Goal: Task Accomplishment & Management: Use online tool/utility

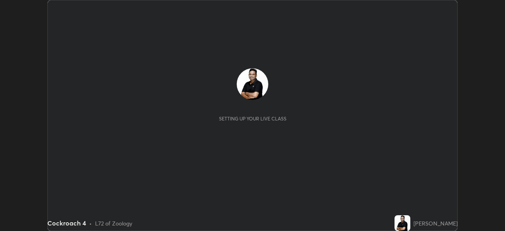
scroll to position [231, 504]
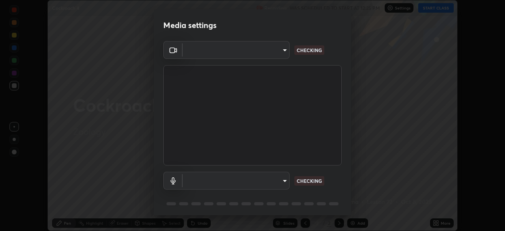
type input "a336d64f64e55d8aa7a740c0692a000d9b2cd72565bf31e1fe246034b728a4c7"
type input "default"
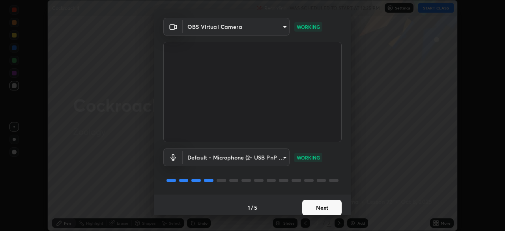
scroll to position [28, 0]
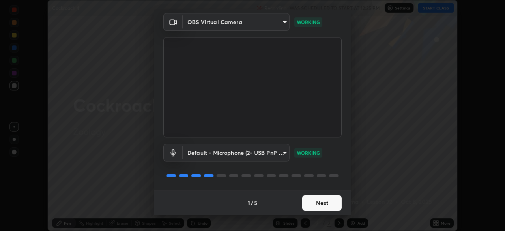
click at [324, 198] on button "Next" at bounding box center [321, 203] width 39 height 16
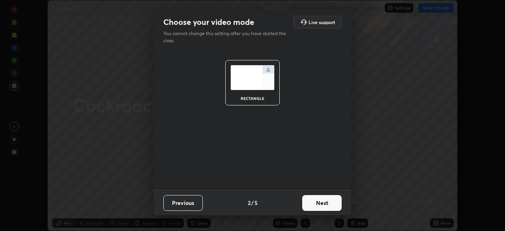
scroll to position [0, 0]
click at [247, 178] on div "rectangle" at bounding box center [252, 119] width 197 height 139
click at [311, 207] on button "Next" at bounding box center [321, 203] width 39 height 16
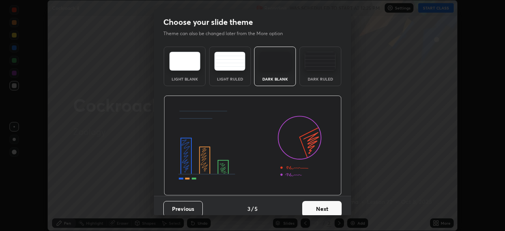
scroll to position [6, 0]
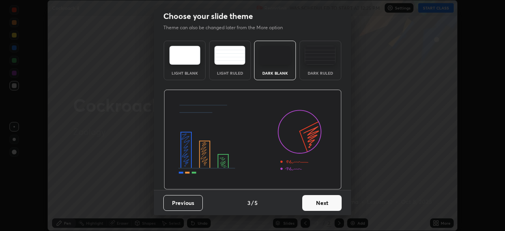
click at [315, 210] on button "Next" at bounding box center [321, 203] width 39 height 16
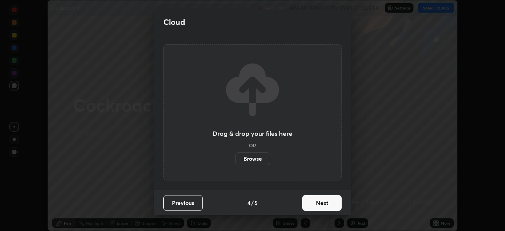
scroll to position [0, 0]
click at [306, 202] on button "Next" at bounding box center [321, 203] width 39 height 16
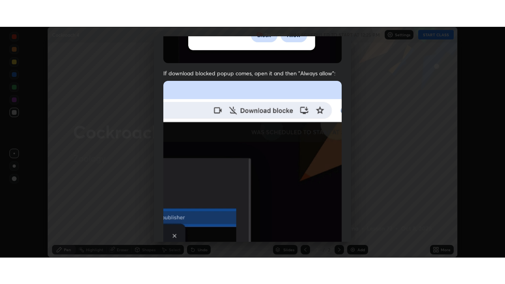
scroll to position [189, 0]
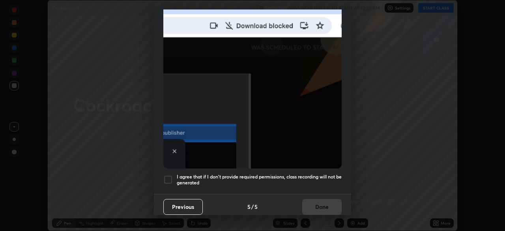
click at [167, 179] on div at bounding box center [167, 179] width 9 height 9
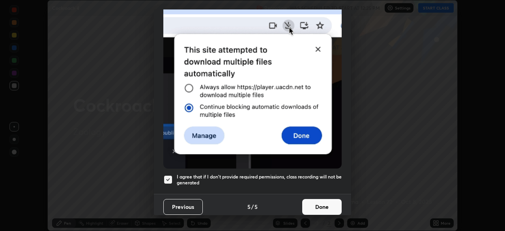
click at [315, 203] on button "Done" at bounding box center [321, 207] width 39 height 16
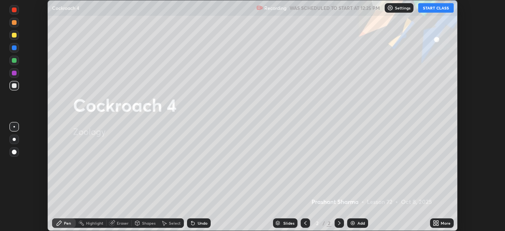
click at [434, 222] on icon at bounding box center [434, 221] width 2 height 2
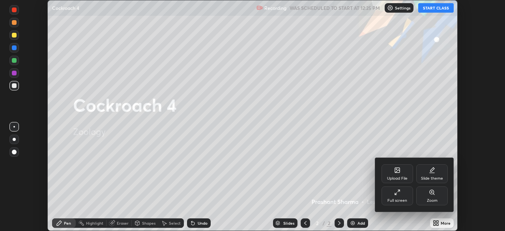
click at [387, 194] on div "Full screen" at bounding box center [397, 195] width 32 height 19
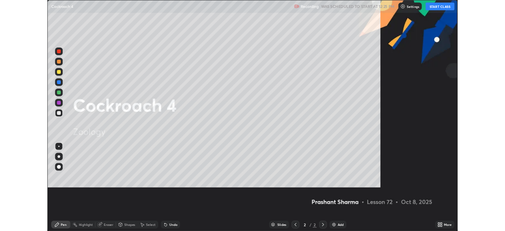
scroll to position [284, 505]
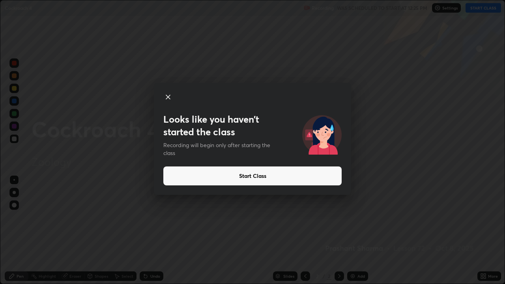
click at [231, 180] on button "Start Class" at bounding box center [252, 175] width 178 height 19
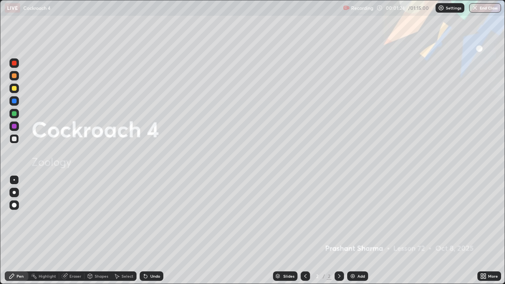
click at [144, 230] on icon at bounding box center [144, 274] width 1 height 1
click at [148, 230] on div "Undo" at bounding box center [152, 275] width 24 height 9
click at [148, 230] on icon at bounding box center [145, 276] width 6 height 6
click at [147, 230] on icon at bounding box center [145, 276] width 6 height 6
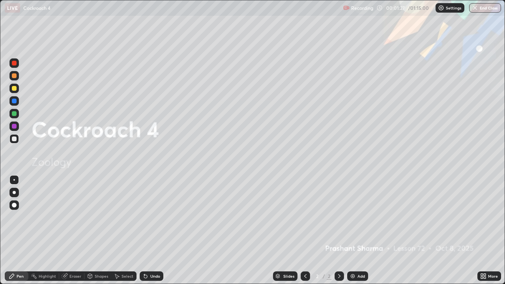
click at [146, 230] on icon at bounding box center [145, 276] width 3 height 3
click at [358, 230] on div "Add" at bounding box center [360, 276] width 7 height 4
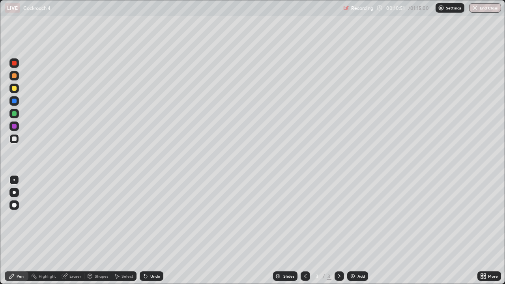
click at [431, 230] on div "Slides 3 / 3 Add" at bounding box center [320, 276] width 314 height 16
click at [52, 5] on div "LIVE Cockroach 4" at bounding box center [172, 8] width 335 height 16
click at [482, 230] on icon at bounding box center [482, 275] width 2 height 2
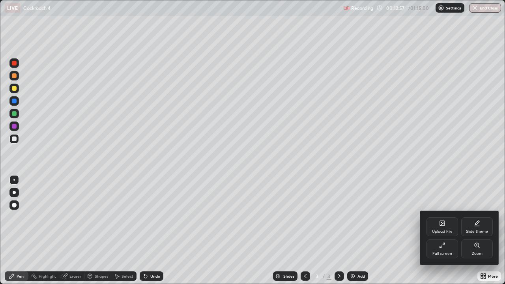
click at [441, 230] on icon at bounding box center [442, 245] width 6 height 6
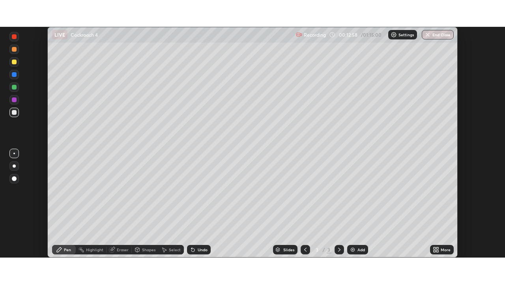
scroll to position [39211, 38936]
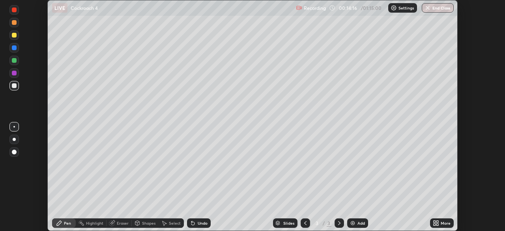
click at [434, 221] on icon at bounding box center [434, 221] width 2 height 2
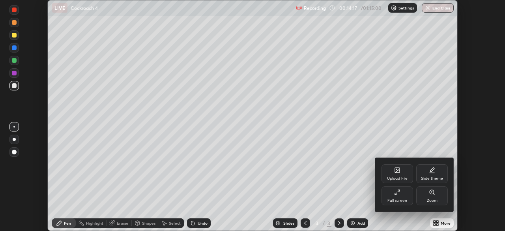
click at [392, 191] on div "Full screen" at bounding box center [397, 195] width 32 height 19
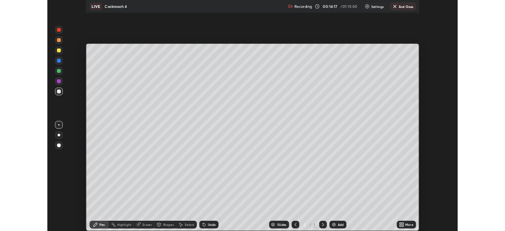
scroll to position [284, 505]
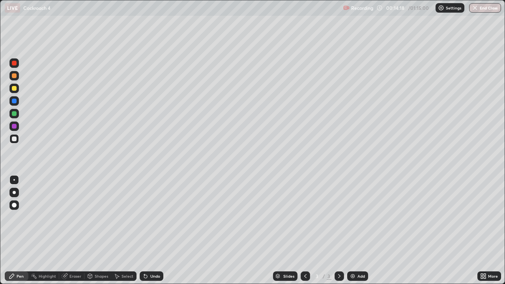
click at [17, 139] on div at bounding box center [13, 138] width 9 height 9
click at [357, 230] on div "Add" at bounding box center [357, 275] width 21 height 9
click at [128, 230] on div "Select" at bounding box center [127, 276] width 12 height 4
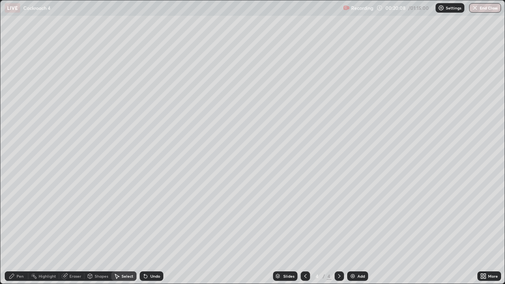
click at [129, 230] on div "Select" at bounding box center [127, 276] width 12 height 4
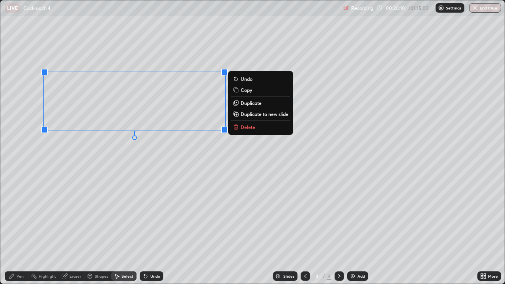
click at [248, 93] on p "Copy" at bounding box center [246, 90] width 11 height 6
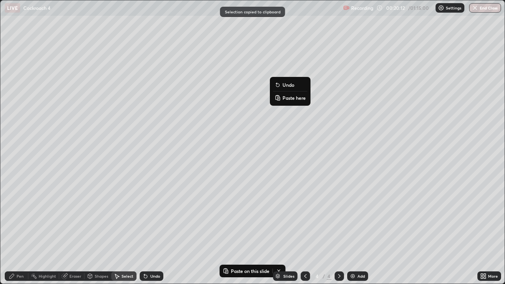
click at [297, 100] on p "Paste here" at bounding box center [293, 98] width 23 height 6
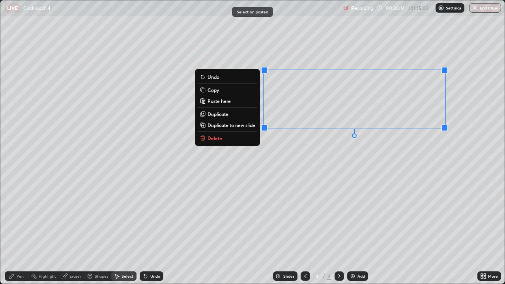
click at [162, 176] on div "0 ° Undo Copy Paste here Duplicate Duplicate to new slide Delete" at bounding box center [252, 141] width 504 height 283
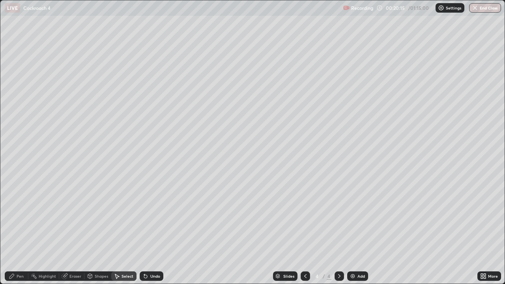
click at [18, 230] on div "Pen" at bounding box center [20, 276] width 7 height 4
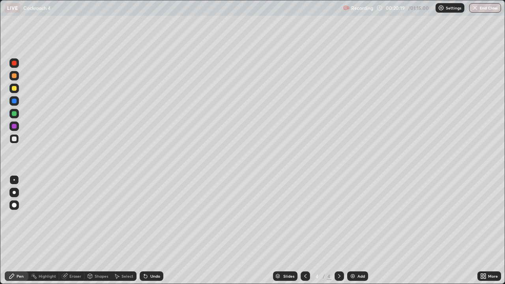
click at [153, 230] on div "Undo" at bounding box center [155, 276] width 10 height 4
click at [15, 89] on div at bounding box center [14, 88] width 5 height 5
click at [303, 230] on icon at bounding box center [305, 276] width 6 height 6
click at [482, 230] on icon at bounding box center [482, 275] width 2 height 2
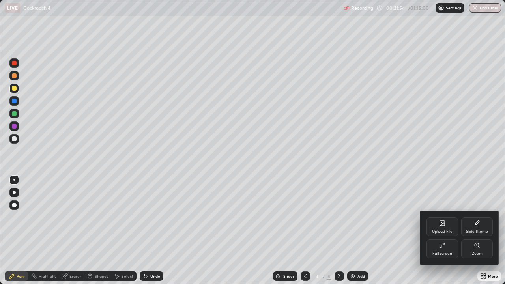
click at [443, 230] on icon at bounding box center [442, 245] width 6 height 6
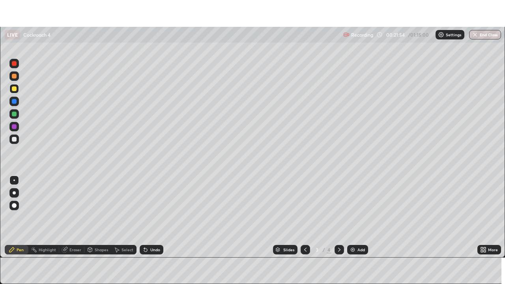
scroll to position [39211, 38936]
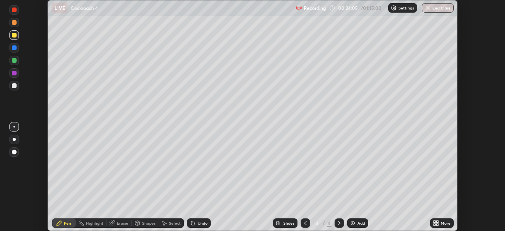
click at [338, 223] on icon at bounding box center [339, 223] width 6 height 6
click at [357, 220] on div "Add" at bounding box center [357, 222] width 21 height 9
click at [15, 86] on div at bounding box center [14, 85] width 5 height 5
click at [196, 219] on div "Undo" at bounding box center [199, 222] width 24 height 9
click at [14, 127] on div at bounding box center [14, 127] width 2 height 2
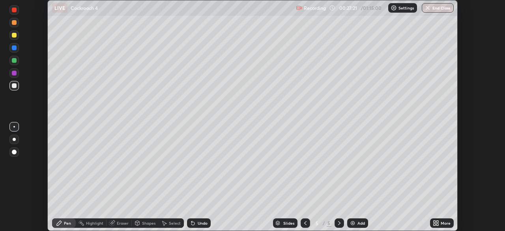
click at [65, 222] on div "Pen" at bounding box center [67, 223] width 7 height 4
click at [198, 222] on div "Undo" at bounding box center [203, 223] width 10 height 4
click at [200, 222] on div "Undo" at bounding box center [203, 223] width 10 height 4
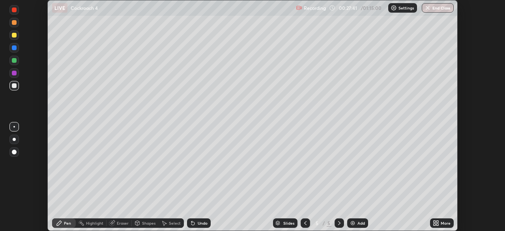
click at [199, 223] on div "Undo" at bounding box center [203, 223] width 10 height 4
click at [198, 223] on div "Undo" at bounding box center [203, 223] width 10 height 4
click at [357, 222] on div "Add" at bounding box center [360, 223] width 7 height 4
click at [433, 221] on icon at bounding box center [434, 221] width 2 height 2
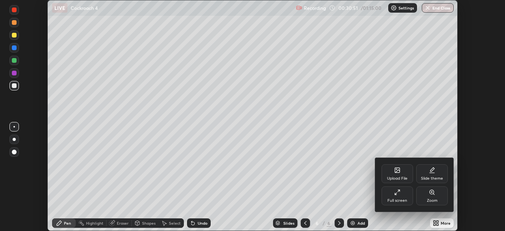
click at [393, 190] on div "Full screen" at bounding box center [397, 195] width 32 height 19
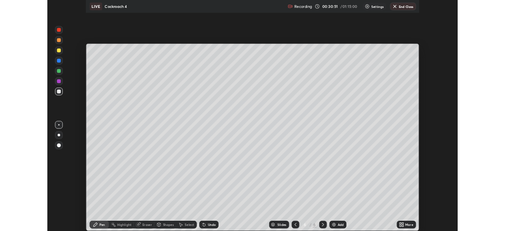
scroll to position [284, 505]
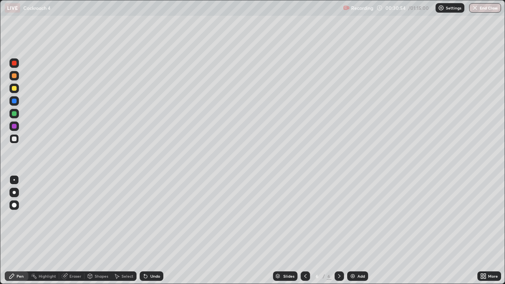
click at [15, 89] on div at bounding box center [14, 88] width 5 height 5
click at [144, 230] on icon at bounding box center [144, 274] width 1 height 1
click at [66, 230] on icon at bounding box center [64, 276] width 5 height 5
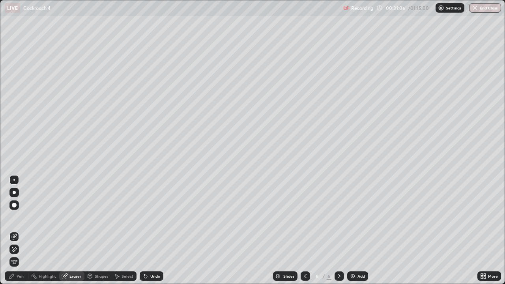
click at [23, 230] on div "Pen" at bounding box center [20, 276] width 7 height 4
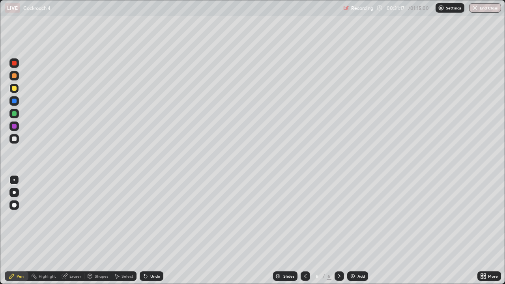
click at [15, 140] on div at bounding box center [14, 138] width 5 height 5
click at [72, 230] on div "Eraser" at bounding box center [71, 275] width 25 height 9
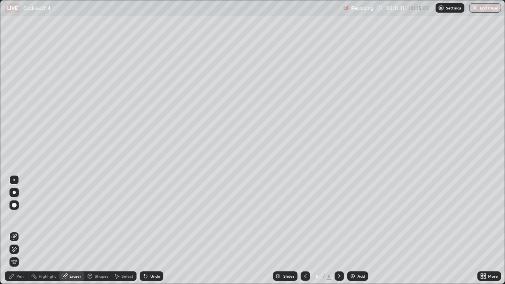
click at [18, 230] on div "Pen" at bounding box center [20, 276] width 7 height 4
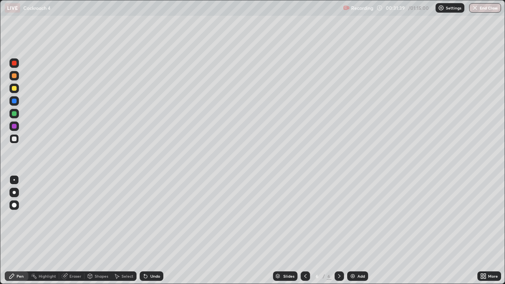
click at [155, 230] on div "Undo" at bounding box center [155, 276] width 10 height 4
click at [154, 230] on div "Undo" at bounding box center [155, 276] width 10 height 4
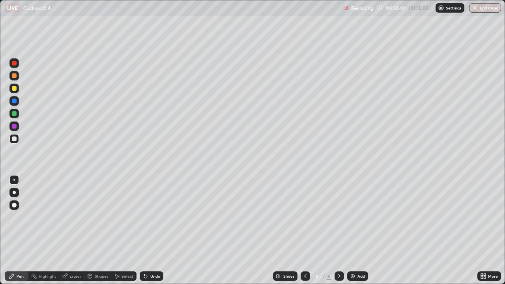
click at [156, 230] on div "Undo" at bounding box center [152, 275] width 24 height 9
click at [121, 230] on div "Select" at bounding box center [127, 276] width 12 height 4
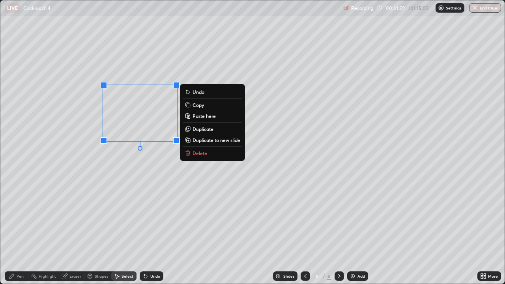
click at [104, 230] on div "0 ° Undo Copy Paste here Duplicate Duplicate to new slide Delete" at bounding box center [252, 141] width 504 height 283
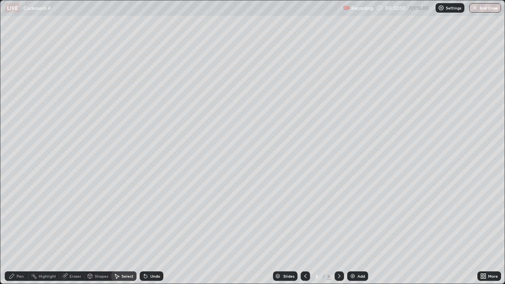
click at [74, 230] on div "Eraser" at bounding box center [71, 275] width 25 height 9
click at [18, 230] on div "Pen" at bounding box center [20, 276] width 7 height 4
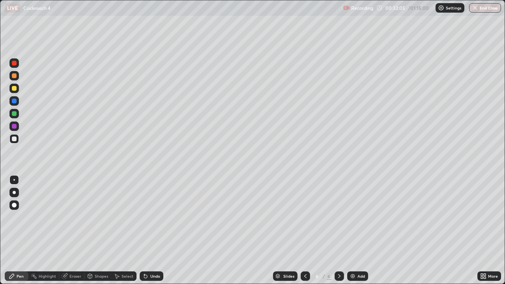
click at [14, 87] on div at bounding box center [14, 88] width 5 height 5
click at [73, 230] on div "Eraser" at bounding box center [75, 276] width 12 height 4
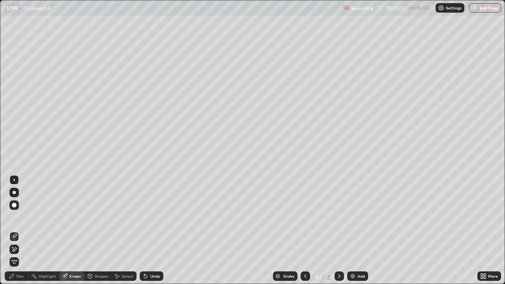
click at [32, 230] on circle at bounding box center [31, 275] width 1 height 1
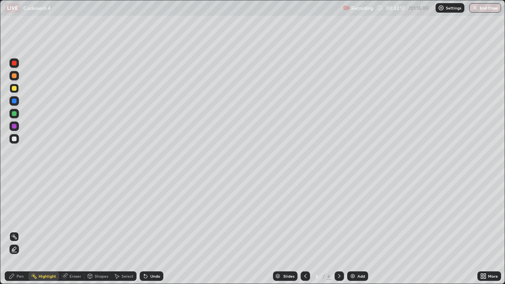
click at [21, 230] on div "Pen" at bounding box center [20, 276] width 7 height 4
click at [14, 88] on div at bounding box center [14, 88] width 5 height 5
click at [126, 230] on div "Select" at bounding box center [127, 276] width 12 height 4
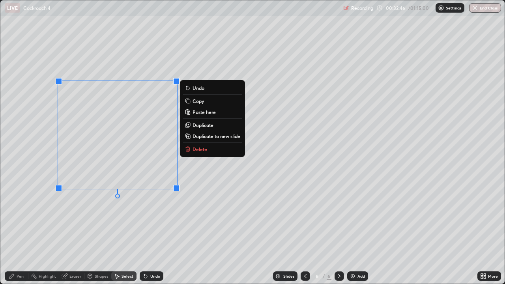
click at [200, 101] on p "Copy" at bounding box center [197, 101] width 11 height 6
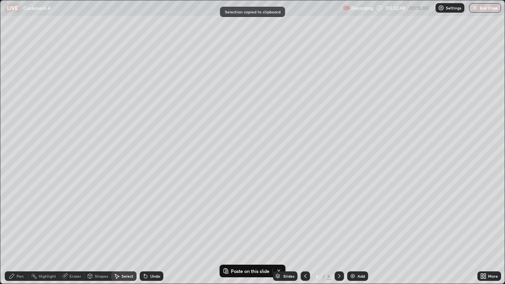
click at [358, 230] on div "Add" at bounding box center [360, 276] width 7 height 4
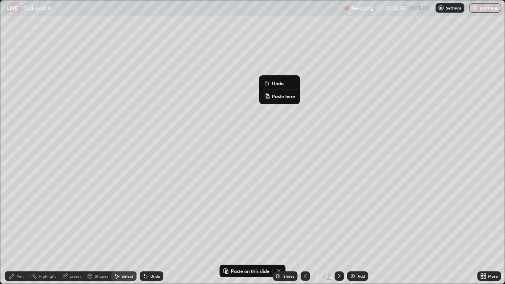
click at [282, 95] on p "Paste here" at bounding box center [283, 96] width 23 height 6
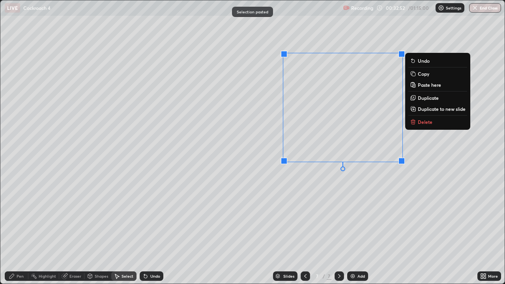
click at [263, 222] on div "0 ° Undo Copy Paste here Duplicate Duplicate to new slide Delete" at bounding box center [252, 141] width 504 height 283
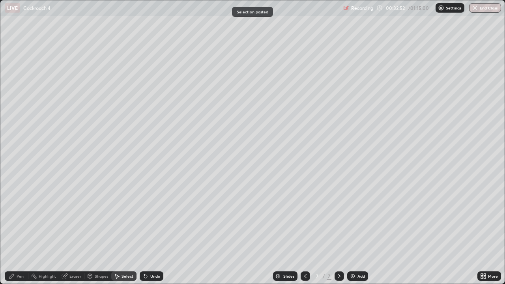
click at [306, 230] on icon at bounding box center [305, 276] width 6 height 6
click at [134, 207] on div "0 ° Undo Copy Paste here Duplicate Duplicate to new slide Delete" at bounding box center [252, 141] width 504 height 283
click at [22, 230] on div "Pen" at bounding box center [17, 275] width 24 height 9
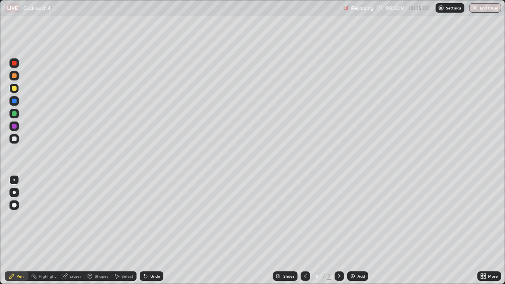
click at [481, 230] on icon at bounding box center [482, 275] width 2 height 2
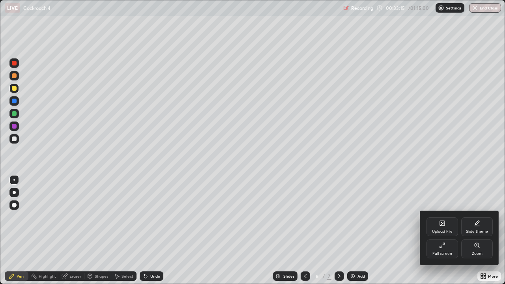
click at [443, 230] on div "Full screen" at bounding box center [442, 248] width 32 height 19
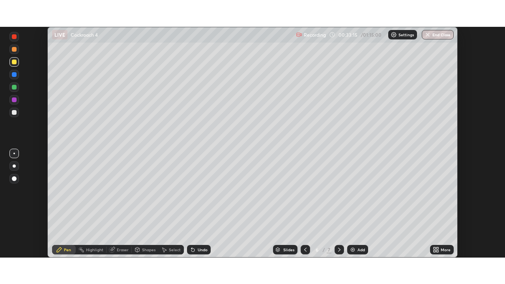
scroll to position [39211, 38936]
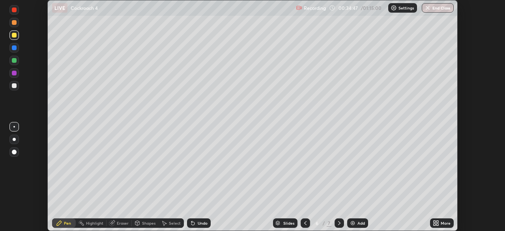
click at [336, 220] on icon at bounding box center [339, 223] width 6 height 6
click at [357, 221] on div "Add" at bounding box center [360, 223] width 7 height 4
click at [12, 87] on div at bounding box center [14, 85] width 5 height 5
click at [169, 222] on div "Select" at bounding box center [175, 223] width 12 height 4
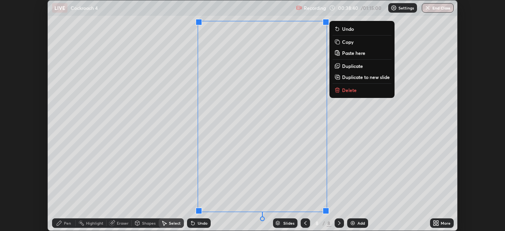
click at [349, 42] on p "Copy" at bounding box center [347, 42] width 11 height 6
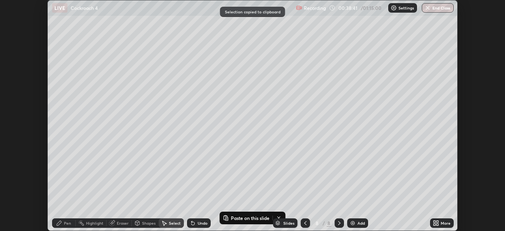
click at [338, 223] on icon at bounding box center [339, 223] width 6 height 6
click at [357, 221] on div "Add" at bounding box center [360, 223] width 7 height 4
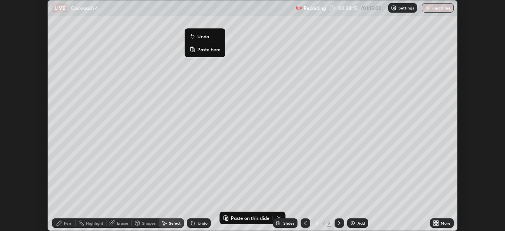
click at [205, 51] on p "Paste here" at bounding box center [208, 49] width 23 height 6
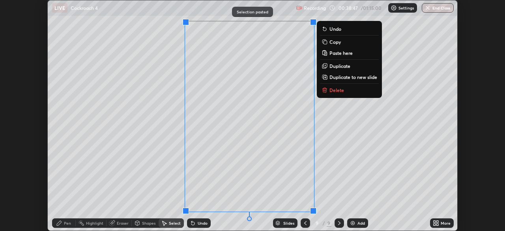
click at [151, 140] on div "0 ° Undo Copy Paste here Duplicate Duplicate to new slide Delete" at bounding box center [252, 115] width 409 height 230
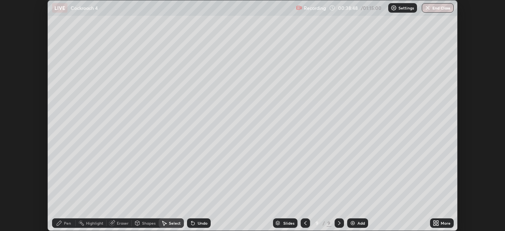
click at [115, 222] on div "Eraser" at bounding box center [118, 222] width 25 height 9
click at [171, 219] on div "Select" at bounding box center [171, 222] width 25 height 9
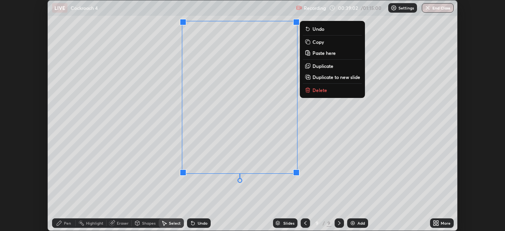
click at [167, 174] on div "0 ° Undo Copy Paste here Duplicate Duplicate to new slide Delete" at bounding box center [252, 115] width 409 height 230
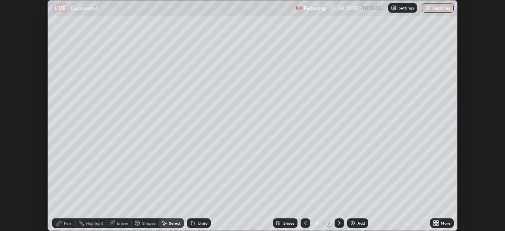
click at [172, 222] on div "Select" at bounding box center [175, 223] width 12 height 4
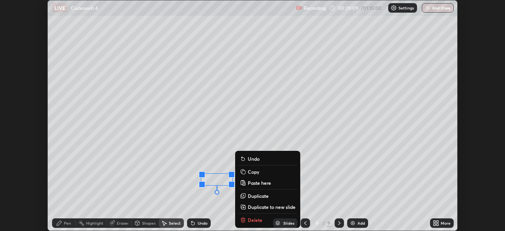
click at [170, 171] on div "0 ° Undo Copy Paste here Duplicate Duplicate to new slide Delete" at bounding box center [252, 115] width 409 height 230
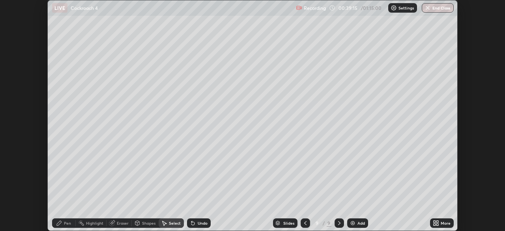
click at [66, 222] on div "Pen" at bounding box center [67, 223] width 7 height 4
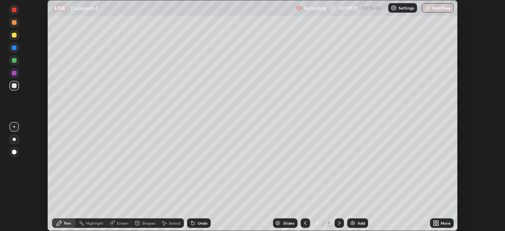
click at [13, 87] on div at bounding box center [14, 85] width 5 height 5
click at [199, 221] on div "Undo" at bounding box center [203, 223] width 10 height 4
click at [198, 222] on div "Undo" at bounding box center [203, 223] width 10 height 4
click at [173, 222] on div "Select" at bounding box center [175, 223] width 12 height 4
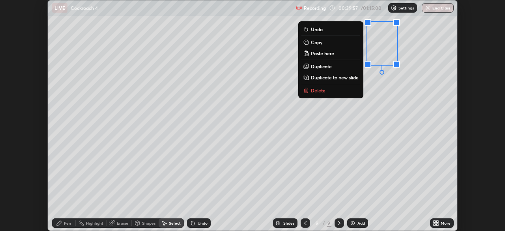
click at [280, 105] on div "0 ° Undo Copy Paste here Duplicate Duplicate to new slide Delete" at bounding box center [252, 115] width 409 height 230
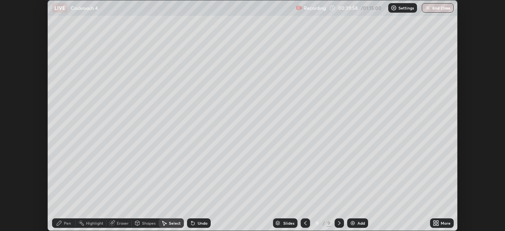
click at [62, 220] on icon at bounding box center [59, 223] width 6 height 6
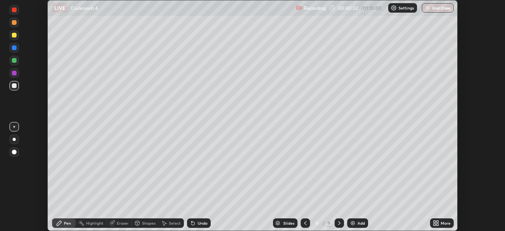
click at [170, 222] on div "Select" at bounding box center [175, 223] width 12 height 4
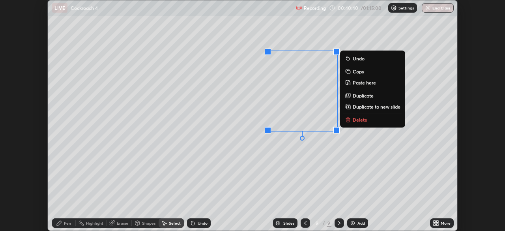
click at [276, 153] on div "0 ° Undo Copy Paste here Duplicate Duplicate to new slide Delete" at bounding box center [252, 115] width 409 height 230
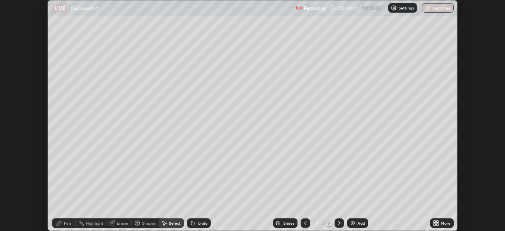
click at [64, 224] on div "Pen" at bounding box center [67, 223] width 7 height 4
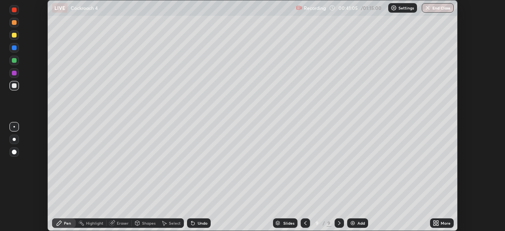
click at [169, 222] on div "Select" at bounding box center [175, 223] width 12 height 4
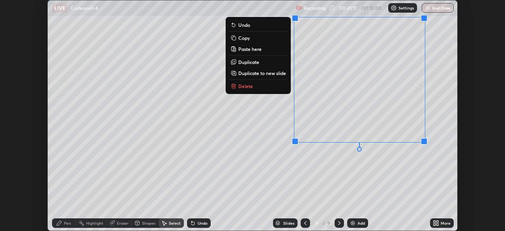
click at [273, 157] on div "0 ° Undo Copy Paste here Duplicate Duplicate to new slide Delete" at bounding box center [252, 115] width 409 height 230
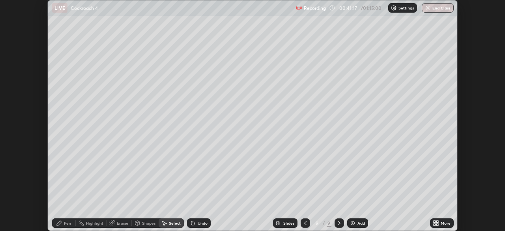
click at [118, 223] on div "Eraser" at bounding box center [123, 223] width 12 height 4
click at [174, 222] on div "Select" at bounding box center [175, 223] width 12 height 4
click at [389, 85] on div "0 ° Undo Copy Paste here Duplicate Duplicate to new slide Delete" at bounding box center [252, 115] width 409 height 230
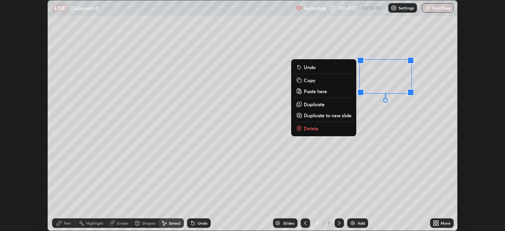
click at [382, 112] on div "0 ° Undo Copy Paste here Duplicate Duplicate to new slide Delete" at bounding box center [252, 115] width 409 height 230
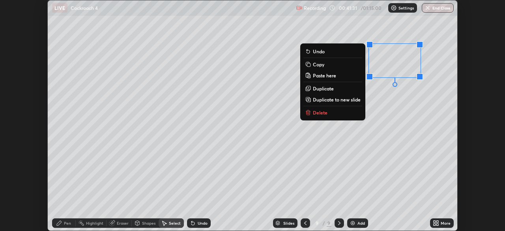
click at [378, 123] on div "0 ° Undo Copy Paste here Duplicate Duplicate to new slide Delete" at bounding box center [252, 115] width 409 height 230
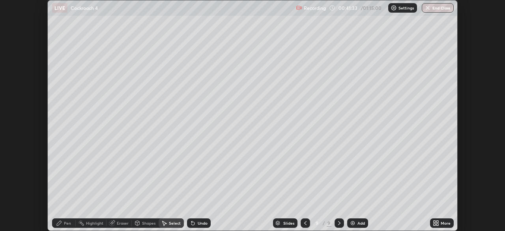
click at [120, 222] on div "Eraser" at bounding box center [123, 223] width 12 height 4
click at [64, 221] on div "Pen" at bounding box center [67, 223] width 7 height 4
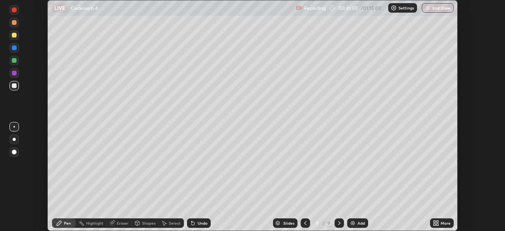
click at [198, 224] on div "Undo" at bounding box center [203, 223] width 10 height 4
click at [198, 222] on div "Undo" at bounding box center [203, 223] width 10 height 4
click at [357, 219] on div "Add" at bounding box center [357, 222] width 21 height 9
click at [13, 37] on div at bounding box center [14, 35] width 5 height 5
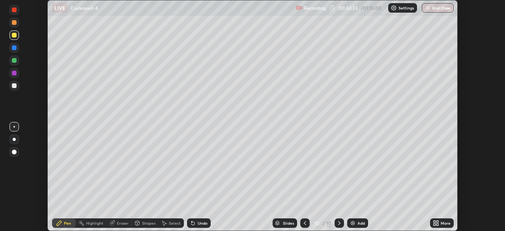
click at [17, 86] on div at bounding box center [13, 85] width 9 height 9
click at [15, 60] on div at bounding box center [14, 60] width 5 height 5
click at [14, 49] on div at bounding box center [14, 47] width 5 height 5
click at [16, 35] on div at bounding box center [14, 35] width 5 height 5
click at [12, 84] on div at bounding box center [14, 85] width 5 height 5
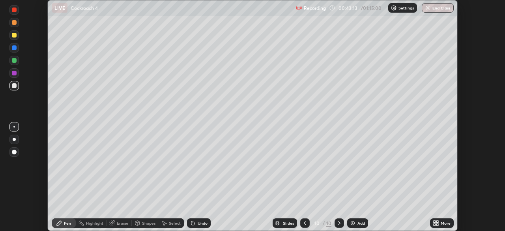
click at [15, 152] on div at bounding box center [14, 151] width 5 height 5
click at [120, 223] on div "Eraser" at bounding box center [123, 223] width 12 height 4
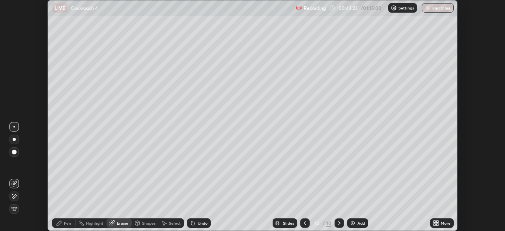
click at [67, 219] on div "Pen" at bounding box center [64, 222] width 24 height 9
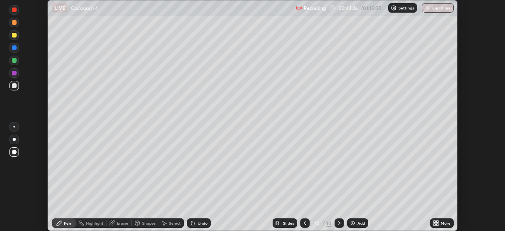
click at [117, 224] on div "Eraser" at bounding box center [123, 223] width 12 height 4
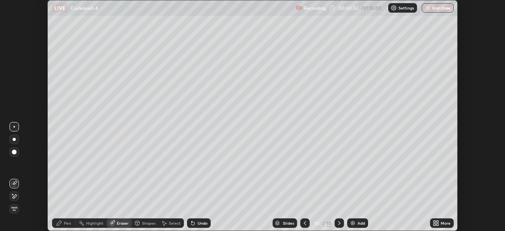
click at [61, 222] on icon at bounding box center [59, 222] width 5 height 5
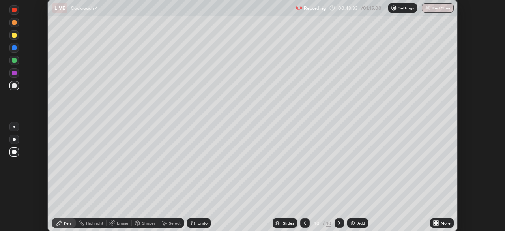
click at [15, 58] on div at bounding box center [14, 60] width 5 height 5
click at [17, 123] on div at bounding box center [13, 126] width 9 height 9
click at [15, 34] on div at bounding box center [14, 35] width 5 height 5
click at [13, 86] on div at bounding box center [14, 85] width 5 height 5
click at [16, 149] on div at bounding box center [13, 151] width 9 height 9
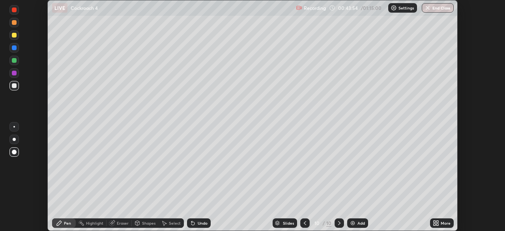
click at [13, 36] on div at bounding box center [14, 35] width 5 height 5
click at [198, 221] on div "Undo" at bounding box center [203, 223] width 10 height 4
click at [201, 222] on div "Undo" at bounding box center [203, 223] width 10 height 4
click at [14, 127] on div at bounding box center [14, 127] width 2 height 2
click at [200, 219] on div "Undo" at bounding box center [199, 222] width 24 height 9
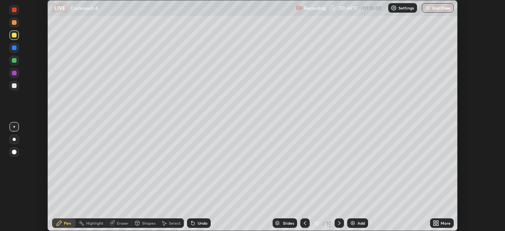
click at [14, 85] on div at bounding box center [14, 85] width 5 height 5
click at [200, 219] on div "Undo" at bounding box center [199, 222] width 24 height 9
click at [303, 219] on div at bounding box center [304, 222] width 9 height 9
click at [175, 222] on div "Select" at bounding box center [175, 223] width 12 height 4
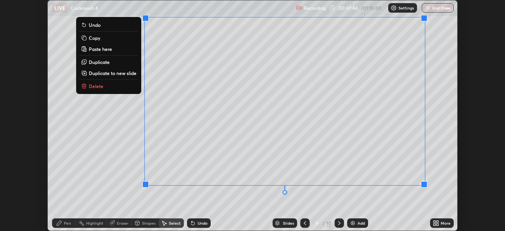
click at [104, 38] on button "Copy" at bounding box center [108, 37] width 59 height 9
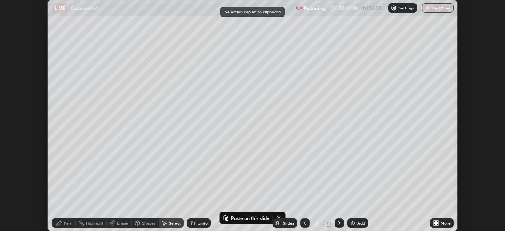
click at [338, 222] on icon at bounding box center [339, 223] width 6 height 6
click at [355, 220] on div "Add" at bounding box center [357, 222] width 21 height 9
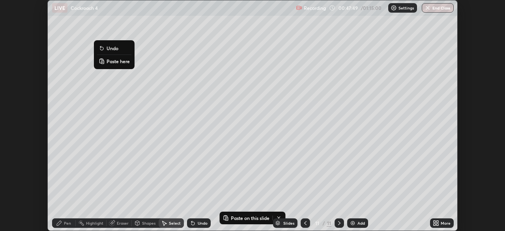
click at [121, 62] on p "Paste here" at bounding box center [117, 61] width 23 height 6
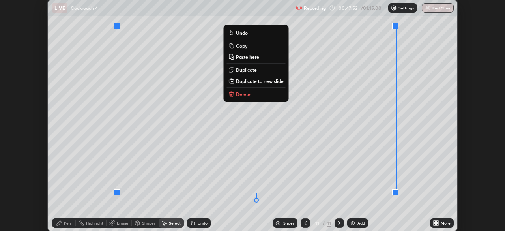
click at [85, 173] on div "0 ° Undo Copy Paste here Duplicate Duplicate to new slide Delete" at bounding box center [252, 115] width 409 height 230
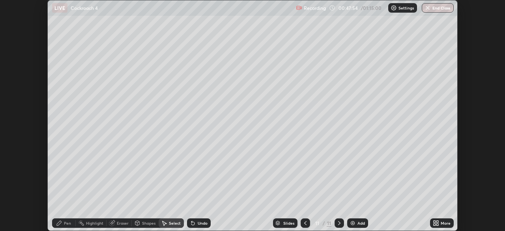
click at [70, 221] on div "Pen" at bounding box center [67, 223] width 7 height 4
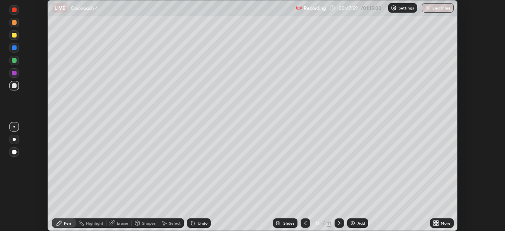
click at [119, 221] on div "Eraser" at bounding box center [123, 223] width 12 height 4
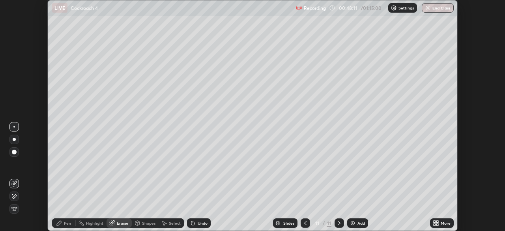
click at [64, 218] on div "Pen" at bounding box center [64, 222] width 24 height 9
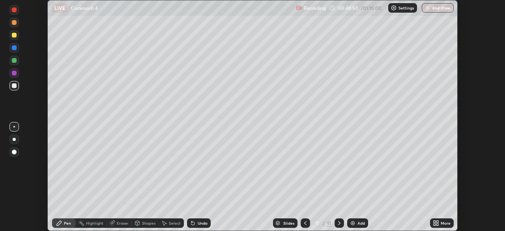
click at [116, 220] on div "Eraser" at bounding box center [118, 222] width 25 height 9
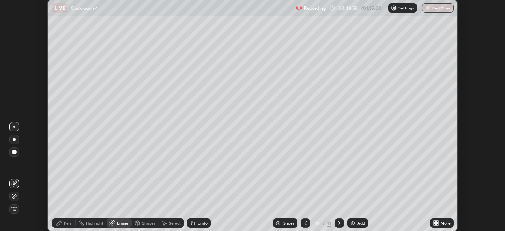
click at [65, 221] on div "Pen" at bounding box center [67, 223] width 7 height 4
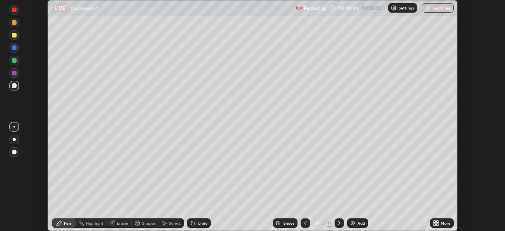
click at [304, 219] on div at bounding box center [305, 222] width 9 height 9
click at [337, 220] on icon at bounding box center [339, 223] width 6 height 6
click at [357, 222] on div "Add" at bounding box center [360, 223] width 7 height 4
click at [62, 224] on icon at bounding box center [59, 223] width 6 height 6
click at [13, 85] on div at bounding box center [14, 85] width 5 height 5
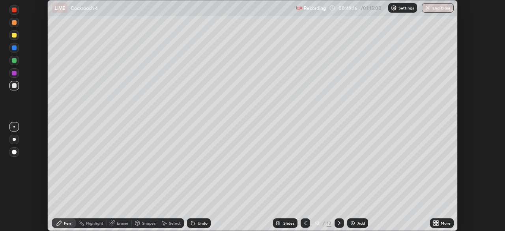
click at [111, 222] on icon at bounding box center [111, 222] width 5 height 5
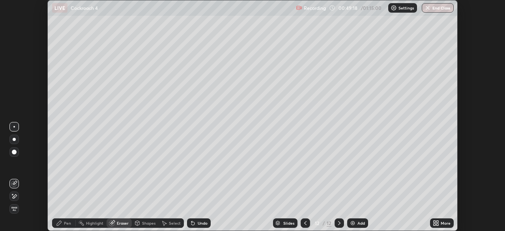
click at [62, 223] on div "Pen" at bounding box center [64, 222] width 24 height 9
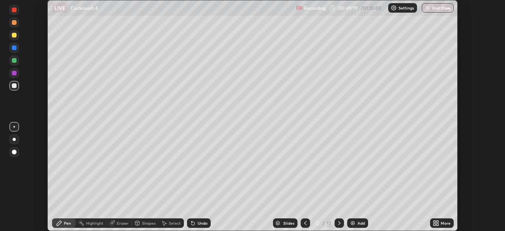
click at [148, 222] on div "Shapes" at bounding box center [148, 223] width 13 height 4
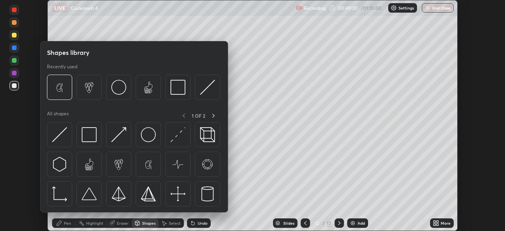
click at [118, 221] on div "Eraser" at bounding box center [123, 223] width 12 height 4
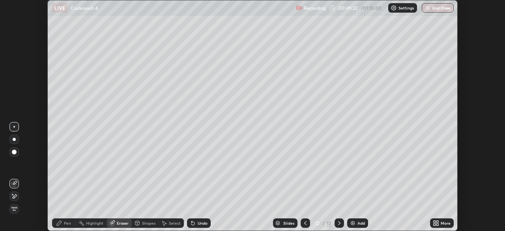
click at [64, 223] on div "Pen" at bounding box center [67, 223] width 7 height 4
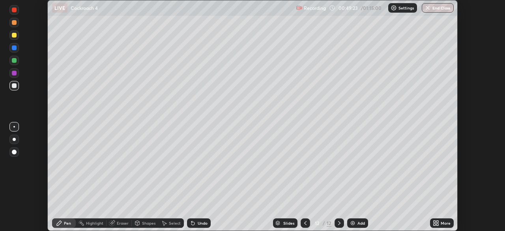
click at [14, 60] on div at bounding box center [14, 60] width 5 height 5
click at [13, 84] on div at bounding box center [14, 85] width 5 height 5
click at [18, 36] on div at bounding box center [13, 34] width 9 height 9
click at [14, 85] on div at bounding box center [14, 85] width 5 height 5
click at [14, 35] on div at bounding box center [14, 35] width 5 height 5
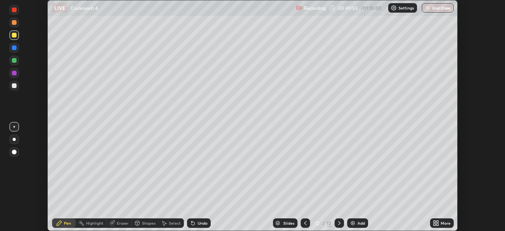
click at [14, 127] on div at bounding box center [14, 127] width 2 height 2
click at [15, 86] on div at bounding box center [14, 85] width 5 height 5
click at [111, 222] on icon at bounding box center [111, 222] width 5 height 5
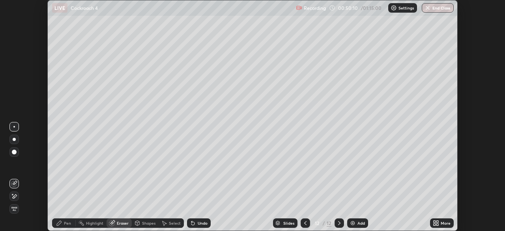
click at [63, 222] on div "Pen" at bounding box center [64, 222] width 24 height 9
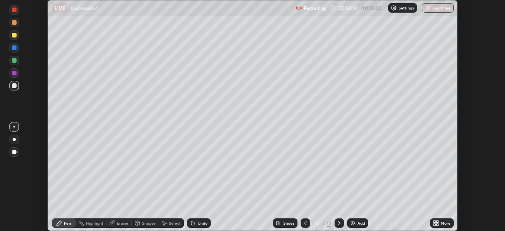
click at [16, 35] on div at bounding box center [14, 35] width 5 height 5
click at [15, 86] on div at bounding box center [14, 85] width 5 height 5
click at [13, 150] on div at bounding box center [14, 151] width 5 height 5
click at [15, 86] on div at bounding box center [14, 85] width 5 height 5
click at [17, 122] on div at bounding box center [13, 126] width 9 height 9
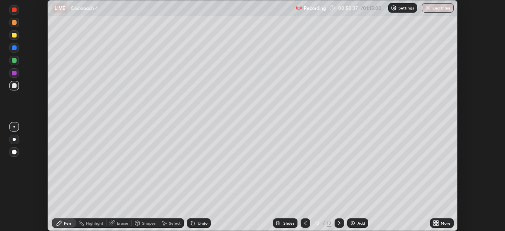
click at [16, 37] on div at bounding box center [13, 34] width 9 height 9
click at [304, 223] on icon at bounding box center [305, 223] width 6 height 6
click at [303, 220] on icon at bounding box center [305, 223] width 6 height 6
click at [305, 220] on icon at bounding box center [305, 223] width 6 height 6
click at [304, 223] on icon at bounding box center [305, 223] width 6 height 6
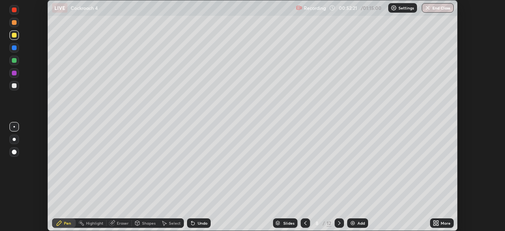
click at [304, 223] on icon at bounding box center [305, 223] width 6 height 6
click at [334, 219] on div at bounding box center [338, 222] width 9 height 9
click at [338, 223] on icon at bounding box center [339, 223] width 6 height 6
click at [438, 222] on icon at bounding box center [437, 221] width 2 height 2
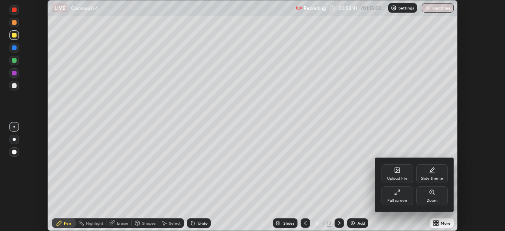
click at [407, 195] on div "Full screen" at bounding box center [397, 195] width 32 height 19
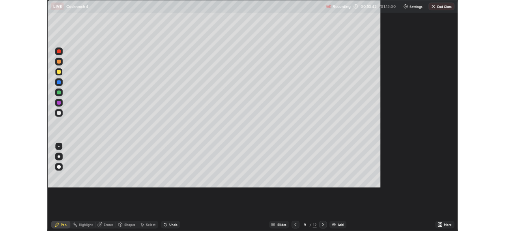
scroll to position [284, 505]
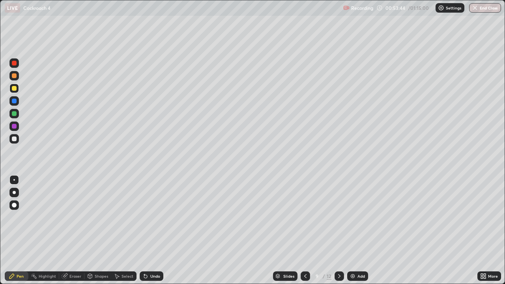
click at [338, 230] on icon at bounding box center [339, 276] width 6 height 6
click at [337, 230] on icon at bounding box center [339, 276] width 6 height 6
click at [338, 230] on icon at bounding box center [339, 276] width 6 height 6
click at [482, 230] on icon at bounding box center [482, 275] width 2 height 2
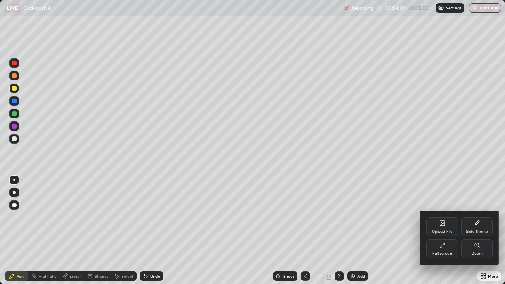
click at [446, 230] on div "Full screen" at bounding box center [442, 248] width 32 height 19
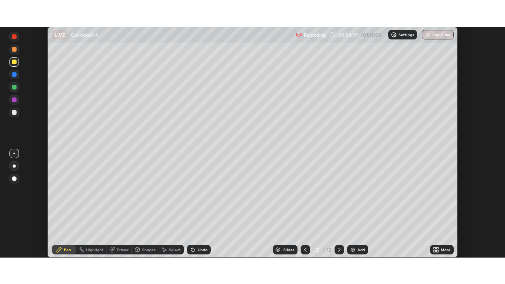
scroll to position [39211, 38936]
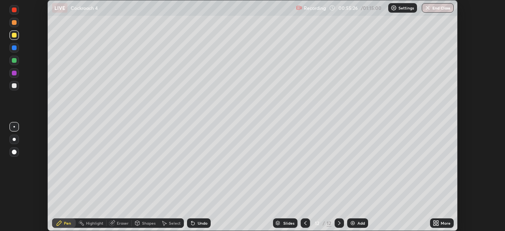
click at [434, 221] on icon at bounding box center [434, 221] width 2 height 2
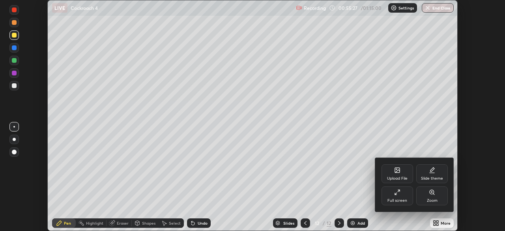
click at [402, 194] on div "Full screen" at bounding box center [397, 195] width 32 height 19
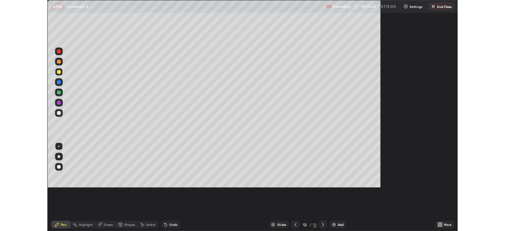
scroll to position [284, 505]
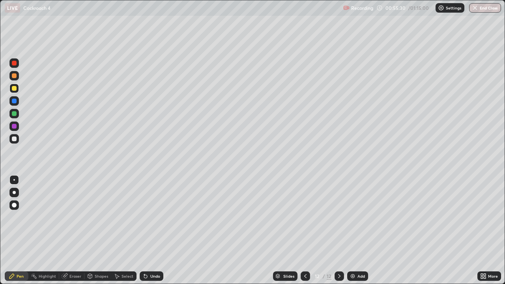
click at [305, 230] on icon at bounding box center [305, 276] width 6 height 6
click at [304, 230] on icon at bounding box center [305, 276] width 6 height 6
click at [305, 230] on icon at bounding box center [305, 276] width 6 height 6
click at [304, 230] on icon at bounding box center [305, 276] width 6 height 6
click at [305, 230] on icon at bounding box center [305, 276] width 6 height 6
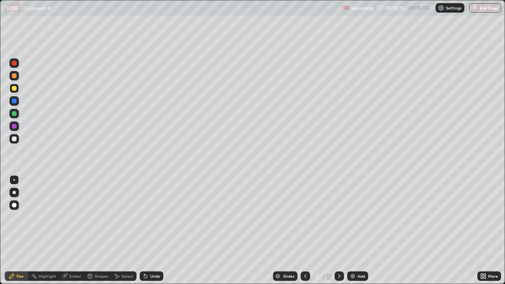
click at [304, 230] on icon at bounding box center [305, 276] width 6 height 6
click at [15, 126] on div at bounding box center [14, 126] width 5 height 5
click at [15, 204] on div at bounding box center [14, 205] width 5 height 5
click at [15, 112] on div at bounding box center [14, 113] width 5 height 5
click at [14, 180] on div at bounding box center [14, 180] width 2 height 2
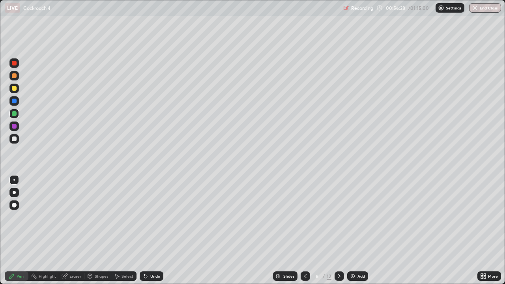
click at [13, 75] on div at bounding box center [14, 75] width 5 height 5
click at [14, 204] on div at bounding box center [14, 205] width 5 height 5
click at [14, 113] on div at bounding box center [14, 113] width 5 height 5
click at [14, 138] on div at bounding box center [14, 138] width 5 height 5
click at [14, 180] on div at bounding box center [14, 180] width 2 height 2
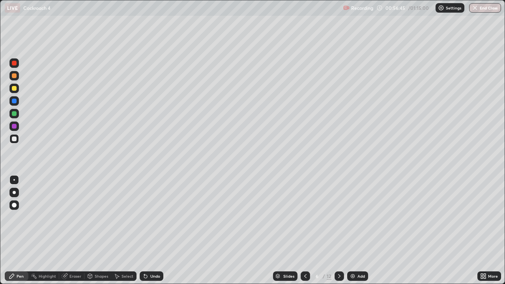
click at [151, 230] on div "Undo" at bounding box center [152, 275] width 24 height 9
click at [154, 230] on div "Undo" at bounding box center [152, 275] width 24 height 9
click at [156, 230] on div "Undo" at bounding box center [155, 276] width 10 height 4
click at [340, 230] on icon at bounding box center [339, 276] width 6 height 6
click at [22, 230] on div "Pen" at bounding box center [20, 276] width 7 height 4
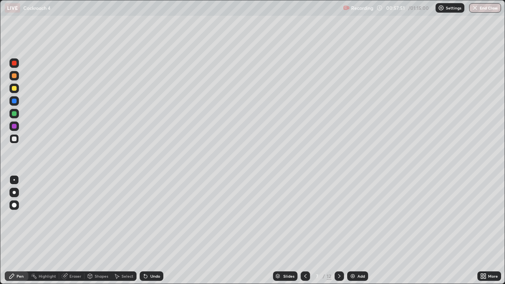
click at [16, 114] on div at bounding box center [14, 113] width 5 height 5
click at [16, 204] on div at bounding box center [13, 204] width 9 height 9
click at [16, 124] on div at bounding box center [14, 126] width 5 height 5
click at [15, 76] on div at bounding box center [14, 75] width 5 height 5
click at [17, 112] on div at bounding box center [13, 113] width 9 height 9
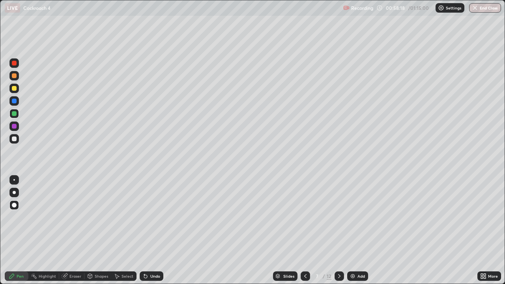
click at [119, 230] on icon at bounding box center [117, 276] width 6 height 6
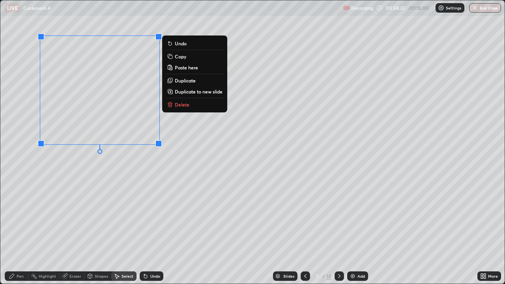
click at [182, 58] on p "Copy" at bounding box center [180, 56] width 11 height 6
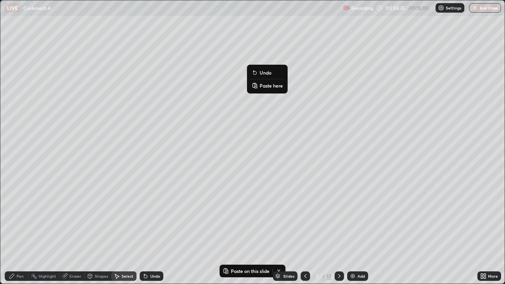
click at [275, 85] on p "Paste here" at bounding box center [271, 85] width 23 height 6
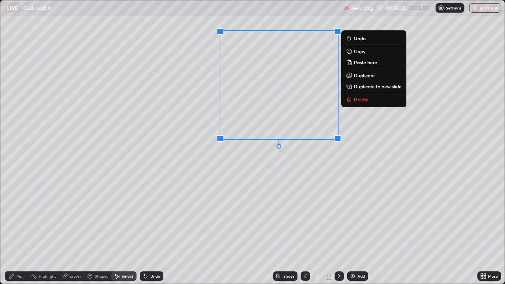
click at [264, 174] on div "0 ° Undo Copy Paste here Duplicate Duplicate to new slide Delete" at bounding box center [252, 141] width 504 height 283
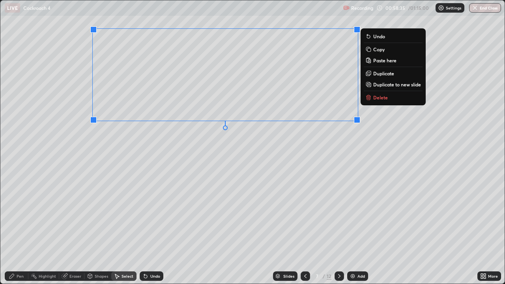
click at [380, 50] on p "Copy" at bounding box center [378, 49] width 11 height 6
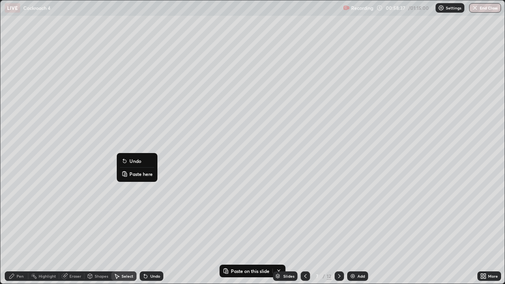
click at [136, 175] on p "Paste here" at bounding box center [140, 174] width 23 height 6
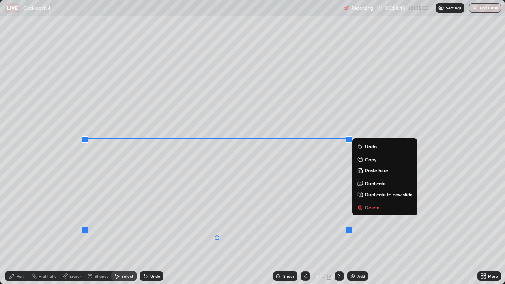
click at [62, 183] on div "0 ° Undo Copy Paste here Duplicate Duplicate to new slide Delete" at bounding box center [252, 141] width 504 height 283
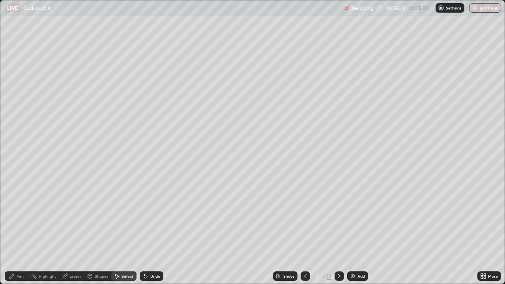
click at [19, 230] on div "Pen" at bounding box center [20, 276] width 7 height 4
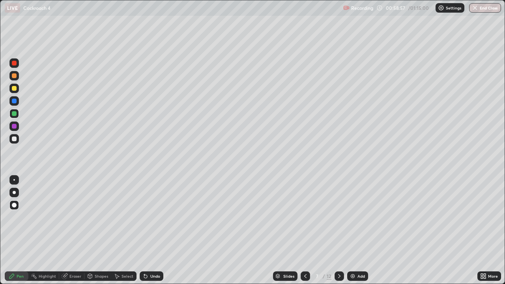
click at [13, 76] on div at bounding box center [14, 75] width 5 height 5
click at [73, 230] on div "Eraser" at bounding box center [75, 276] width 12 height 4
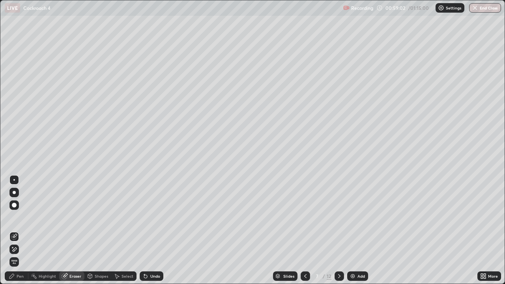
click at [17, 230] on div "Pen" at bounding box center [20, 276] width 7 height 4
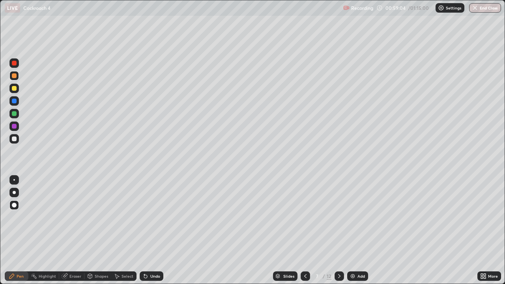
click at [15, 127] on div at bounding box center [14, 126] width 5 height 5
click at [14, 63] on div at bounding box center [14, 63] width 5 height 5
click at [13, 137] on div at bounding box center [14, 138] width 5 height 5
click at [14, 179] on div at bounding box center [14, 180] width 2 height 2
click at [75, 230] on div "Eraser" at bounding box center [75, 276] width 12 height 4
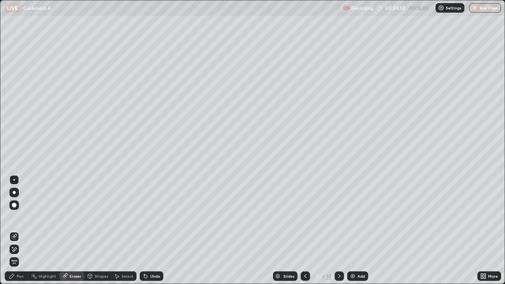
click at [21, 230] on div "Pen" at bounding box center [20, 276] width 7 height 4
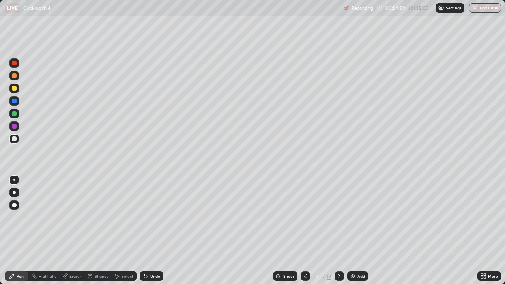
click at [15, 139] on div at bounding box center [14, 138] width 5 height 5
click at [16, 176] on div at bounding box center [13, 179] width 9 height 9
click at [14, 65] on div at bounding box center [14, 63] width 5 height 5
click at [14, 201] on div at bounding box center [13, 204] width 9 height 9
click at [13, 127] on div at bounding box center [14, 126] width 5 height 5
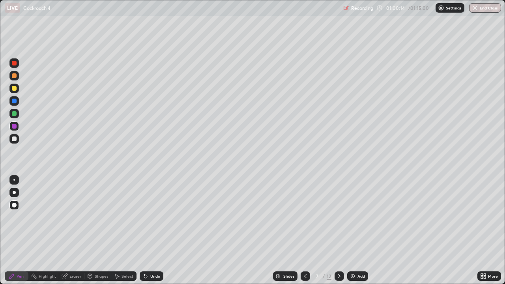
click at [14, 204] on div at bounding box center [14, 205] width 5 height 5
click at [13, 176] on div at bounding box center [13, 179] width 9 height 9
click at [13, 138] on div at bounding box center [14, 138] width 5 height 5
click at [15, 64] on div at bounding box center [14, 63] width 5 height 5
click at [15, 204] on div at bounding box center [14, 205] width 5 height 5
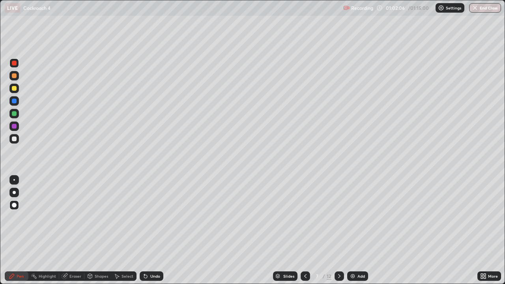
click at [14, 137] on div at bounding box center [14, 138] width 5 height 5
click at [14, 180] on div at bounding box center [14, 180] width 2 height 2
click at [124, 230] on div "Select" at bounding box center [127, 276] width 12 height 4
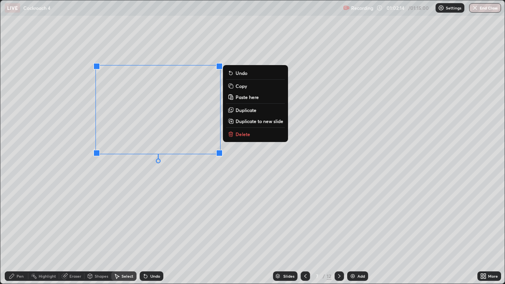
click at [209, 172] on div "0 ° Undo Copy Paste here Duplicate Duplicate to new slide Delete" at bounding box center [252, 141] width 504 height 283
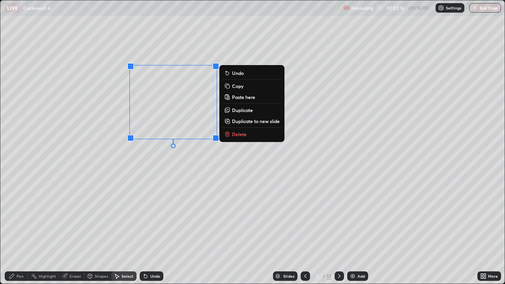
click at [240, 86] on p "Copy" at bounding box center [237, 86] width 11 height 6
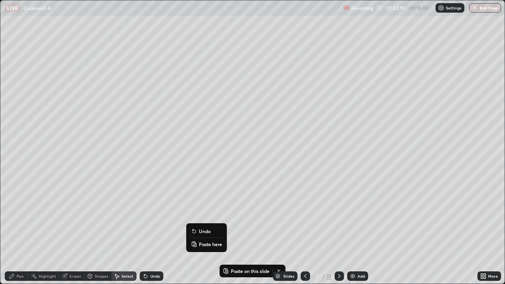
click at [206, 230] on p "Paste here" at bounding box center [210, 244] width 23 height 6
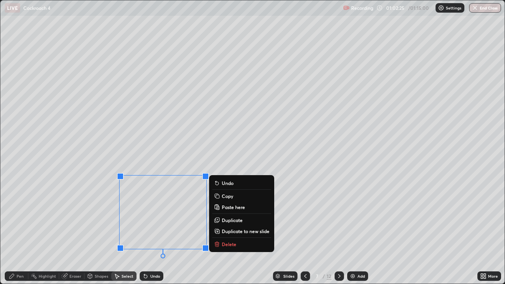
click at [71, 189] on div "0 ° Undo Copy Paste here Duplicate Duplicate to new slide Delete" at bounding box center [252, 141] width 504 height 283
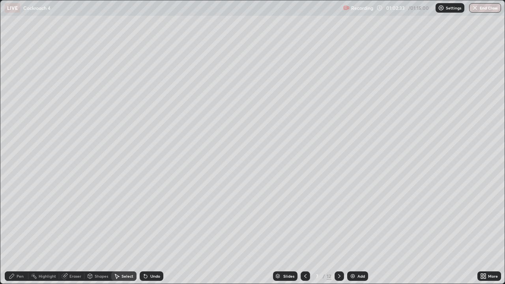
click at [23, 230] on div "Pen" at bounding box center [17, 275] width 24 height 9
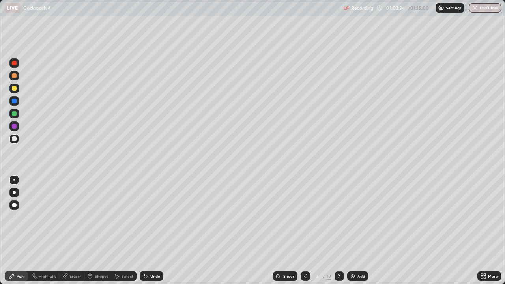
click at [14, 128] on div at bounding box center [14, 126] width 5 height 5
click at [73, 230] on div "Eraser" at bounding box center [75, 276] width 12 height 4
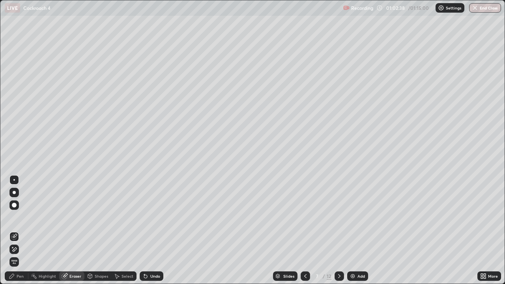
click at [21, 230] on div "Pen" at bounding box center [20, 276] width 7 height 4
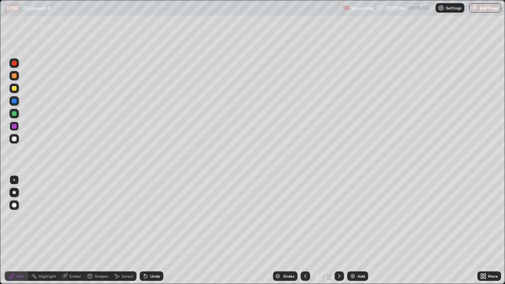
click at [14, 63] on div at bounding box center [14, 63] width 5 height 5
click at [14, 203] on div at bounding box center [14, 205] width 5 height 5
click at [73, 230] on div "Eraser" at bounding box center [75, 276] width 12 height 4
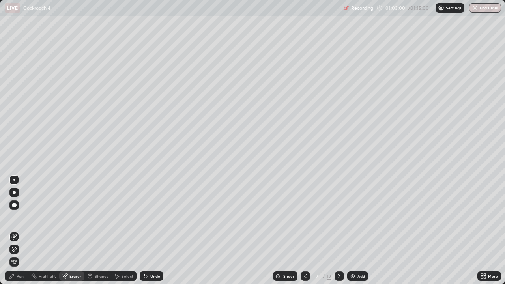
click at [19, 230] on div "Pen" at bounding box center [20, 276] width 7 height 4
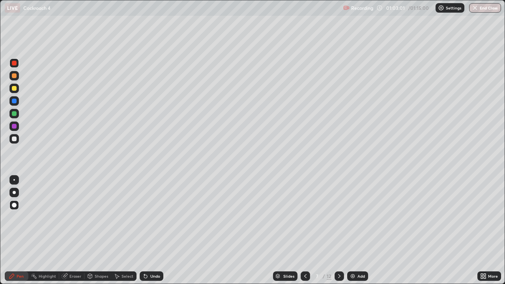
click at [14, 180] on div at bounding box center [14, 180] width 2 height 2
click at [13, 140] on div at bounding box center [14, 138] width 5 height 5
click at [16, 124] on div at bounding box center [13, 125] width 9 height 9
click at [15, 138] on div at bounding box center [14, 138] width 5 height 5
click at [304, 230] on icon at bounding box center [305, 276] width 6 height 6
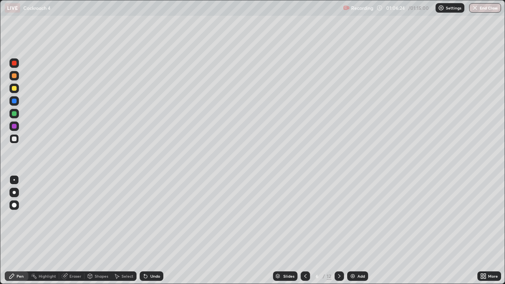
click at [304, 230] on icon at bounding box center [305, 276] width 6 height 6
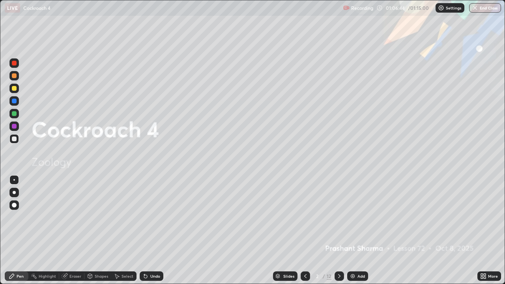
click at [339, 230] on icon at bounding box center [339, 276] width 6 height 6
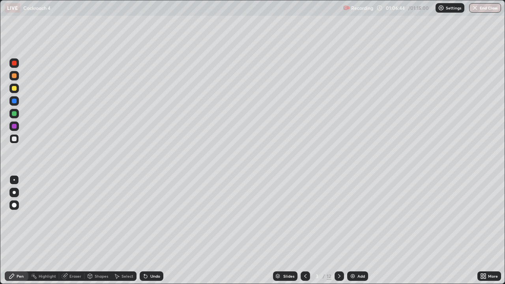
click at [338, 230] on icon at bounding box center [339, 276] width 6 height 6
click at [338, 230] on icon at bounding box center [339, 276] width 2 height 4
click at [338, 230] on icon at bounding box center [339, 276] width 6 height 6
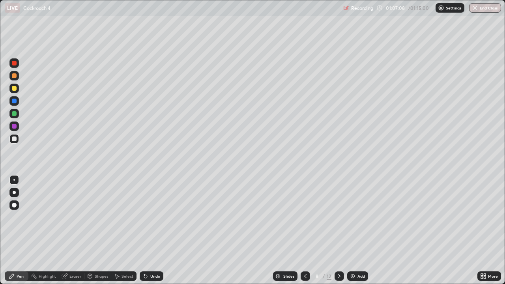
click at [303, 230] on div at bounding box center [305, 275] width 9 height 9
click at [304, 230] on icon at bounding box center [305, 276] width 6 height 6
click at [308, 230] on div at bounding box center [305, 275] width 9 height 9
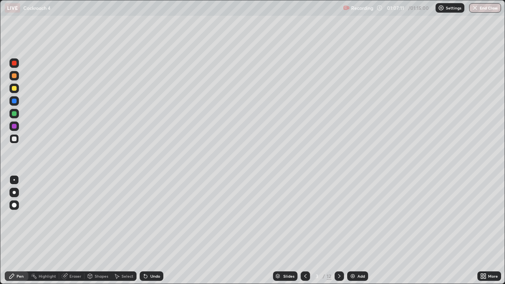
click at [306, 230] on icon at bounding box center [305, 276] width 6 height 6
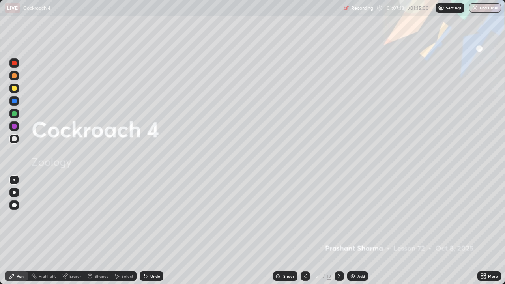
click at [338, 230] on icon at bounding box center [339, 276] width 6 height 6
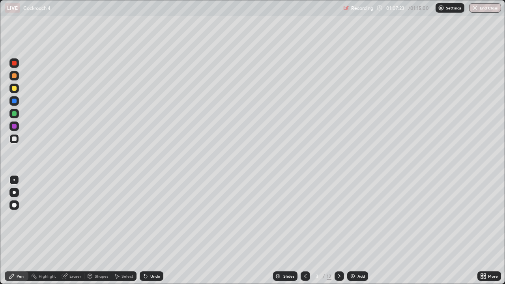
click at [338, 230] on icon at bounding box center [339, 276] width 6 height 6
click at [338, 230] on icon at bounding box center [339, 276] width 2 height 4
click at [339, 230] on icon at bounding box center [339, 276] width 6 height 6
click at [338, 230] on icon at bounding box center [339, 276] width 6 height 6
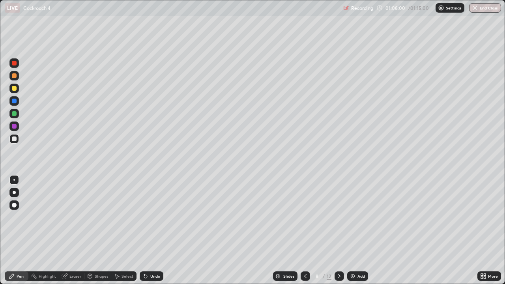
click at [340, 230] on div at bounding box center [338, 276] width 9 height 16
click at [338, 230] on icon at bounding box center [339, 276] width 6 height 6
click at [304, 230] on icon at bounding box center [305, 276] width 6 height 6
click at [338, 230] on icon at bounding box center [339, 276] width 6 height 6
click at [339, 230] on icon at bounding box center [339, 276] width 6 height 6
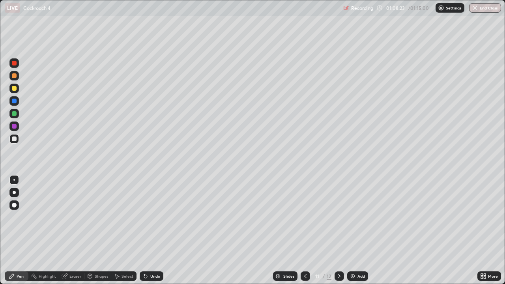
click at [338, 230] on icon at bounding box center [339, 276] width 6 height 6
click at [304, 230] on icon at bounding box center [305, 276] width 6 height 6
click at [305, 230] on icon at bounding box center [305, 276] width 2 height 4
click at [304, 230] on icon at bounding box center [305, 276] width 6 height 6
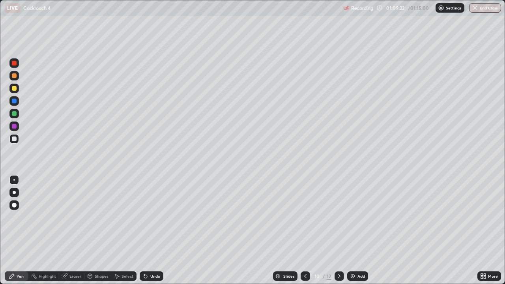
click at [304, 230] on icon at bounding box center [305, 276] width 6 height 6
click at [304, 230] on icon at bounding box center [305, 276] width 2 height 4
click at [303, 230] on icon at bounding box center [305, 276] width 6 height 6
click at [303, 230] on div at bounding box center [305, 275] width 9 height 9
click at [306, 230] on icon at bounding box center [305, 276] width 6 height 6
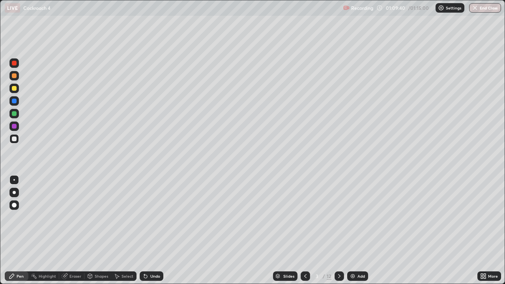
click at [338, 230] on icon at bounding box center [339, 276] width 6 height 6
click at [339, 230] on icon at bounding box center [339, 276] width 6 height 6
click at [338, 230] on icon at bounding box center [339, 276] width 6 height 6
click at [491, 10] on button "End Class" at bounding box center [485, 7] width 31 height 9
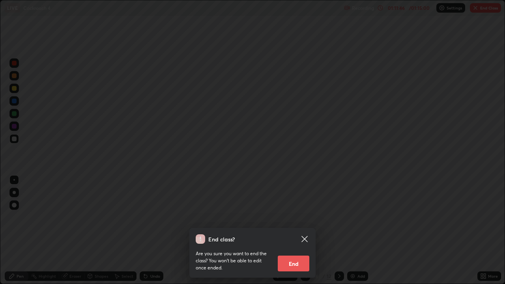
click at [308, 230] on icon at bounding box center [304, 238] width 9 height 9
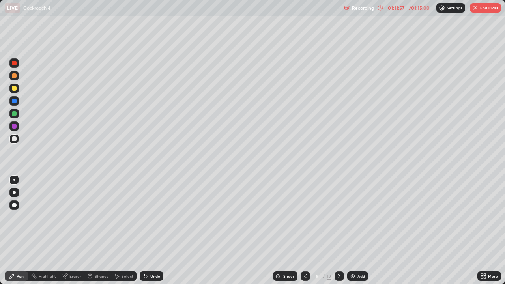
click at [478, 7] on img "button" at bounding box center [475, 8] width 6 height 6
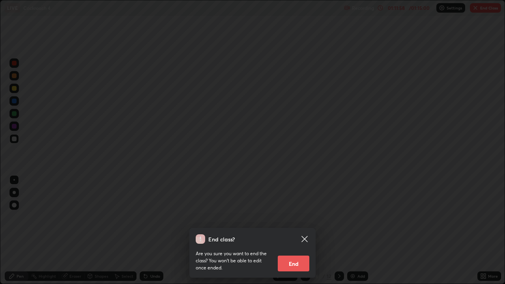
click at [290, 230] on button "End" at bounding box center [294, 264] width 32 height 16
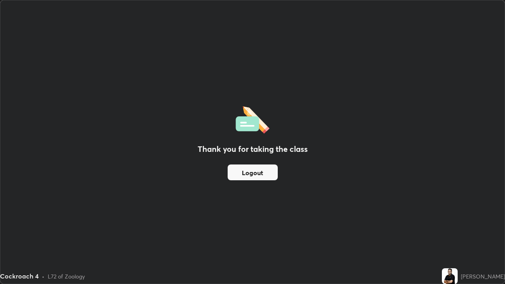
click at [247, 168] on button "Logout" at bounding box center [253, 172] width 50 height 16
click at [236, 177] on button "Logout" at bounding box center [253, 172] width 50 height 16
click at [234, 177] on button "Logout" at bounding box center [253, 172] width 50 height 16
click at [233, 177] on button "Logout" at bounding box center [253, 172] width 50 height 16
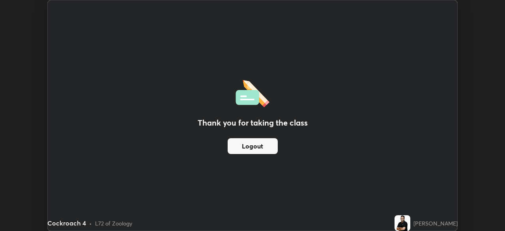
scroll to position [39211, 38936]
click at [238, 146] on button "Logout" at bounding box center [253, 146] width 50 height 16
click at [237, 145] on button "Logout" at bounding box center [253, 146] width 50 height 16
click at [238, 148] on button "Logout" at bounding box center [253, 146] width 50 height 16
click at [240, 149] on button "Logout" at bounding box center [253, 146] width 50 height 16
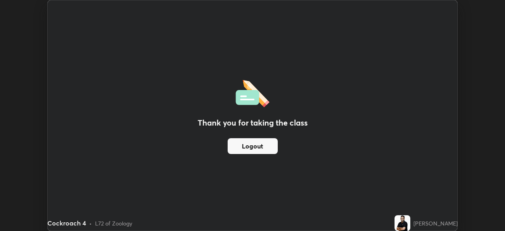
click at [237, 148] on button "Logout" at bounding box center [253, 146] width 50 height 16
click at [233, 148] on button "Logout" at bounding box center [253, 146] width 50 height 16
click at [233, 149] on button "Logout" at bounding box center [253, 146] width 50 height 16
click at [236, 148] on button "Logout" at bounding box center [253, 146] width 50 height 16
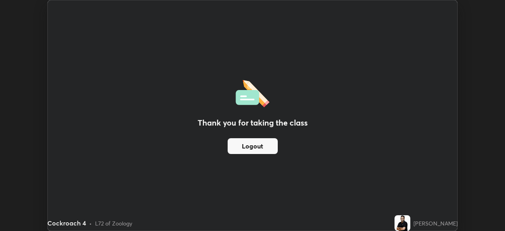
click at [237, 148] on button "Logout" at bounding box center [253, 146] width 50 height 16
click at [238, 148] on button "Logout" at bounding box center [253, 146] width 50 height 16
click at [241, 149] on button "Logout" at bounding box center [253, 146] width 50 height 16
click at [243, 149] on button "Logout" at bounding box center [253, 146] width 50 height 16
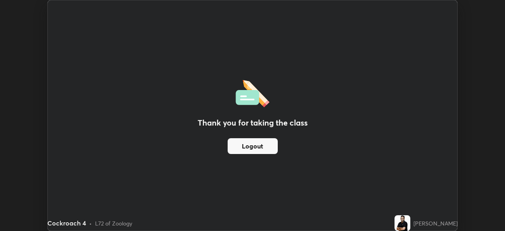
click at [244, 149] on button "Logout" at bounding box center [253, 146] width 50 height 16
